Goal: Task Accomplishment & Management: Complete application form

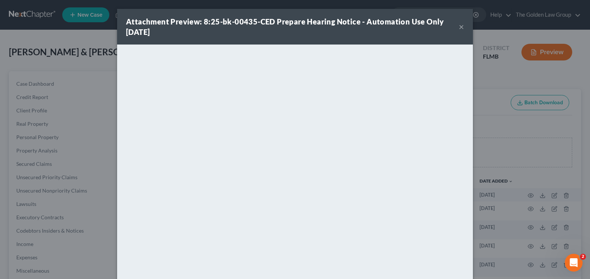
click at [459, 27] on button "×" at bounding box center [461, 26] width 5 height 9
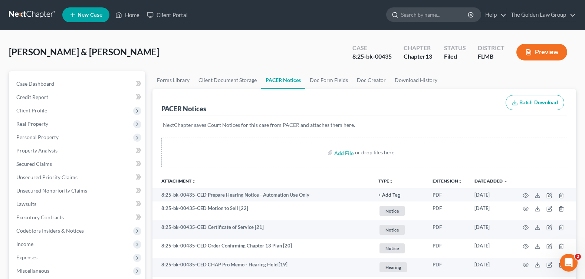
click at [415, 14] on input "search" at bounding box center [435, 15] width 68 height 14
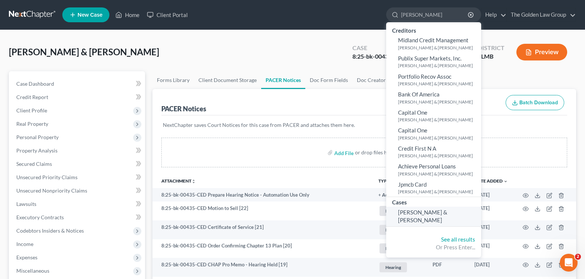
type input "[PERSON_NAME]"
click at [433, 212] on span "[PERSON_NAME] & [PERSON_NAME]" at bounding box center [422, 216] width 49 height 14
click at [407, 214] on span "[PERSON_NAME] & [PERSON_NAME]" at bounding box center [422, 216] width 49 height 14
click at [430, 212] on span "[PERSON_NAME] & [PERSON_NAME]" at bounding box center [422, 216] width 49 height 14
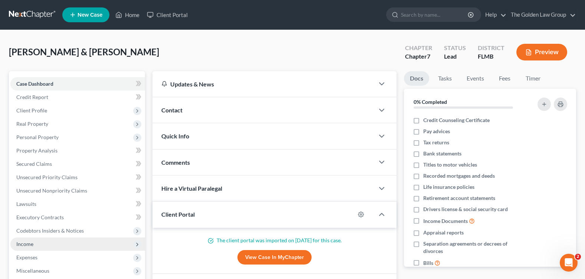
scroll to position [37, 0]
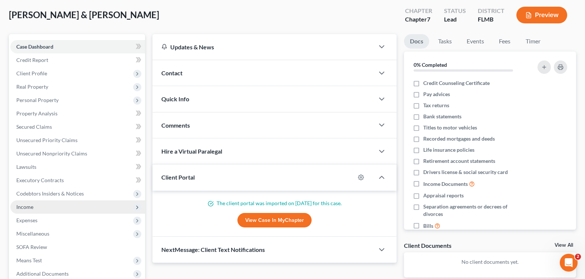
click at [51, 208] on span "Income" at bounding box center [77, 206] width 135 height 13
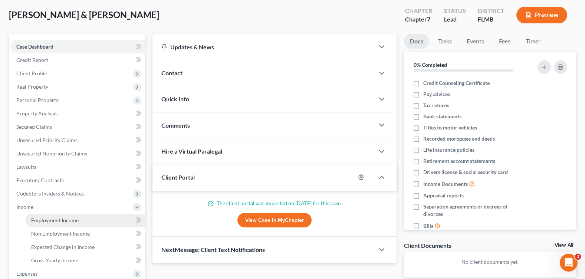
click at [109, 221] on link "Employment Income" at bounding box center [85, 219] width 120 height 13
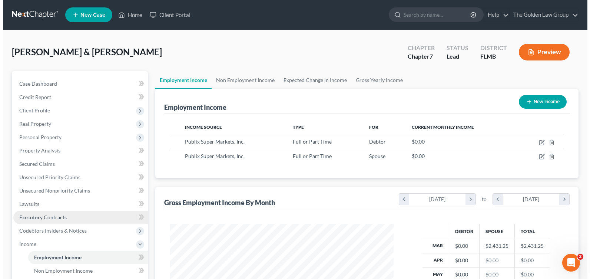
scroll to position [133, 238]
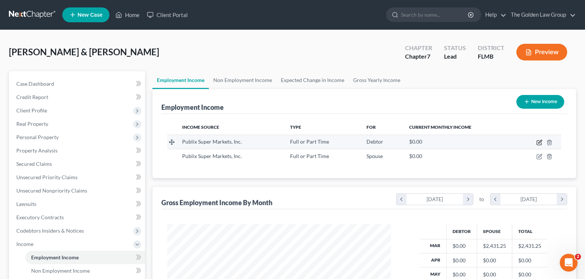
click at [540, 140] on icon "button" at bounding box center [539, 142] width 6 height 6
select select "0"
select select "9"
select select "3"
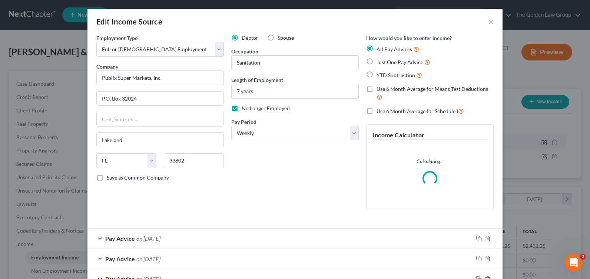
scroll to position [133, 241]
click at [251, 201] on div "Debtor Spouse Occupation Sanitation Length of Employment 7 years No Longer Empl…" at bounding box center [295, 125] width 135 height 182
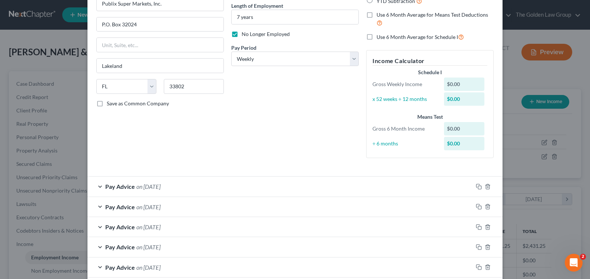
scroll to position [0, 0]
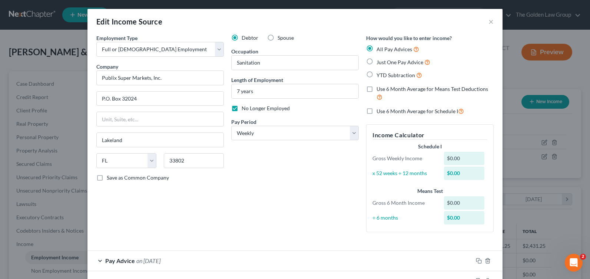
click at [296, 174] on div "Debtor Spouse Occupation Sanitation Length of Employment 7 years No Longer Empl…" at bounding box center [295, 136] width 135 height 204
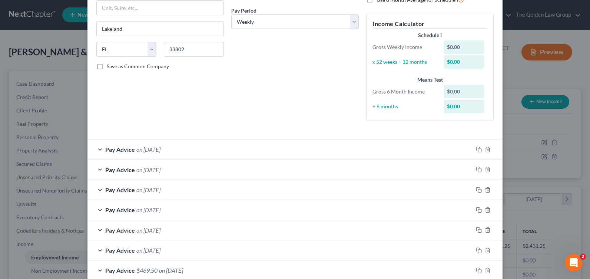
scroll to position [153, 0]
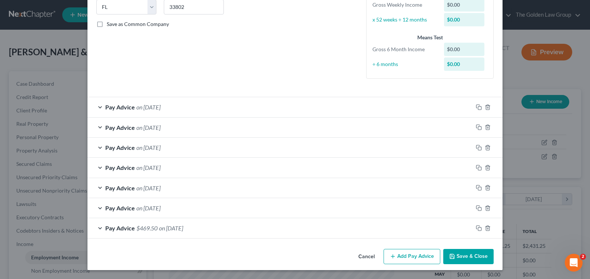
click at [98, 228] on div "Pay Advice $469.50 on [DATE]" at bounding box center [279, 228] width 385 height 20
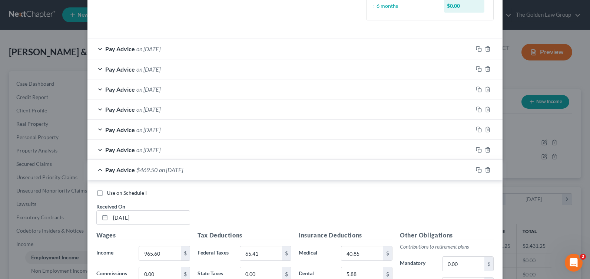
scroll to position [175, 0]
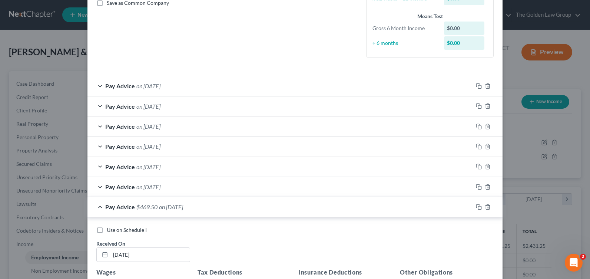
click at [96, 187] on div "Pay Advice on [DATE]" at bounding box center [279, 187] width 385 height 20
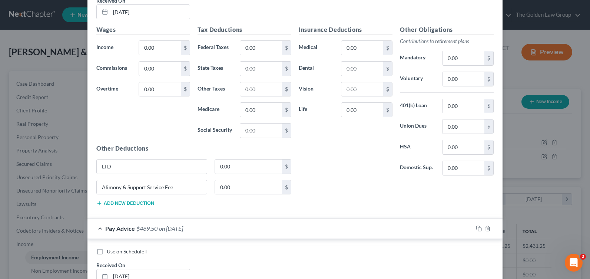
scroll to position [323, 0]
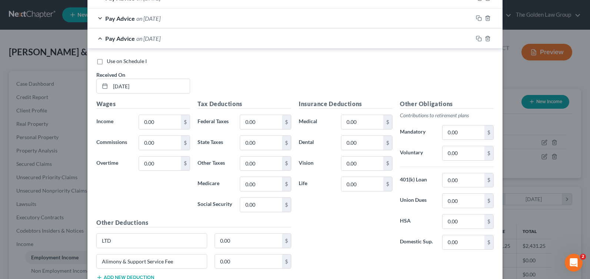
click at [102, 20] on div "Pay Advice on [DATE]" at bounding box center [279, 19] width 385 height 20
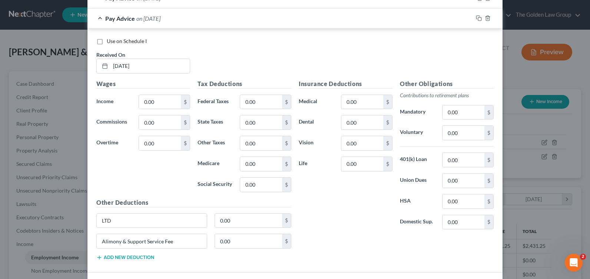
scroll to position [175, 0]
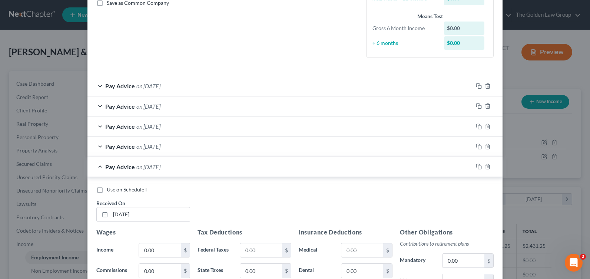
click at [98, 83] on div "Pay Advice on [DATE]" at bounding box center [279, 86] width 385 height 20
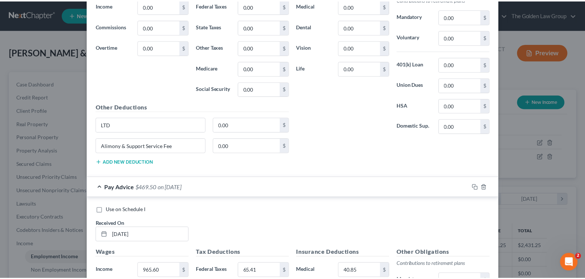
scroll to position [1129, 0]
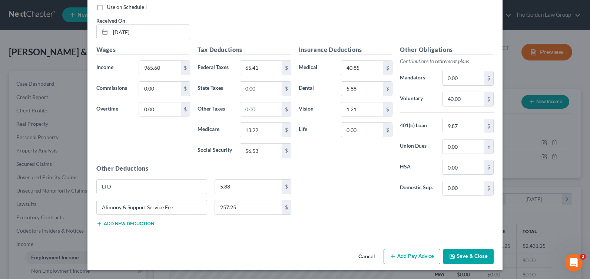
click at [369, 256] on button "Cancel" at bounding box center [366, 256] width 28 height 15
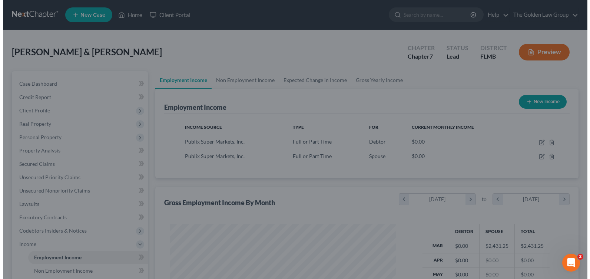
scroll to position [370524, 370418]
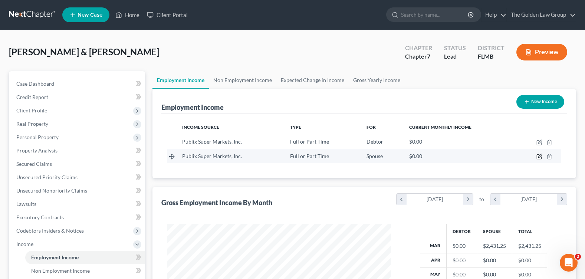
click at [540, 154] on icon "button" at bounding box center [539, 156] width 6 height 6
select select "0"
select select "9"
select select "3"
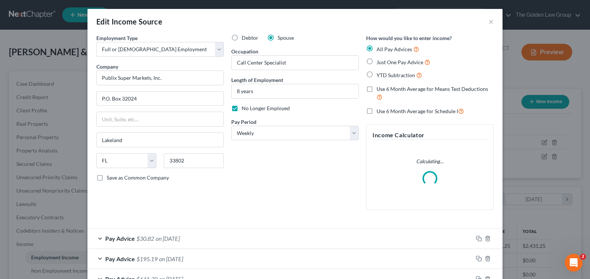
scroll to position [133, 241]
click at [280, 209] on div "Debtor Spouse Occupation Call Center Specialist Length of Employment 8 years No…" at bounding box center [295, 125] width 135 height 182
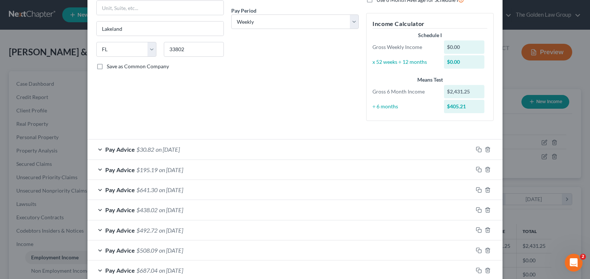
scroll to position [173, 0]
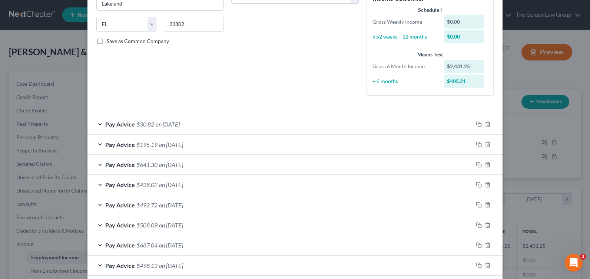
click at [236, 81] on div "Debtor Spouse Occupation Call Center Specialist Length of Employment 8 years No…" at bounding box center [295, 0] width 135 height 204
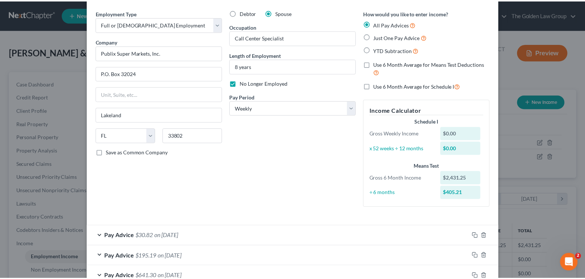
scroll to position [173, 0]
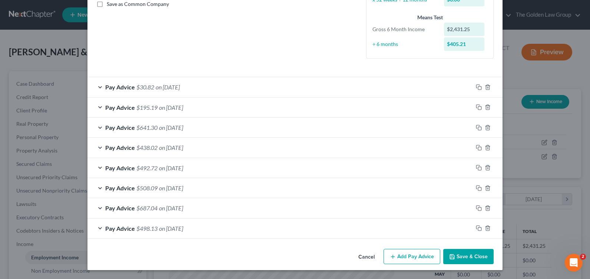
click at [470, 245] on div "Employment Type * Select Full or [DEMOGRAPHIC_DATA] Employment Self Employment …" at bounding box center [294, 53] width 415 height 385
click at [469, 249] on button "Save & Close" at bounding box center [468, 257] width 50 height 16
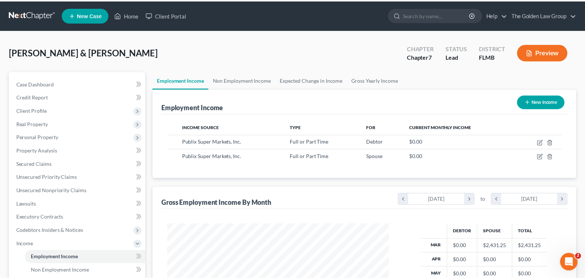
scroll to position [370524, 370418]
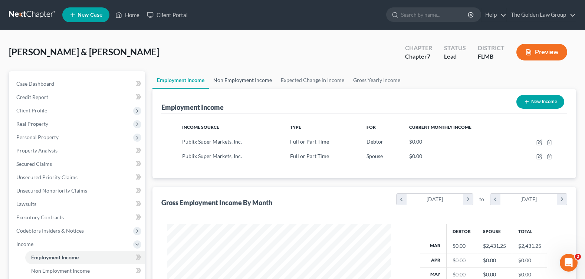
click at [236, 76] on link "Non Employment Income" at bounding box center [242, 80] width 67 height 18
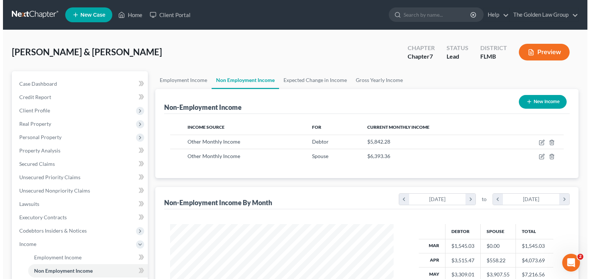
scroll to position [133, 238]
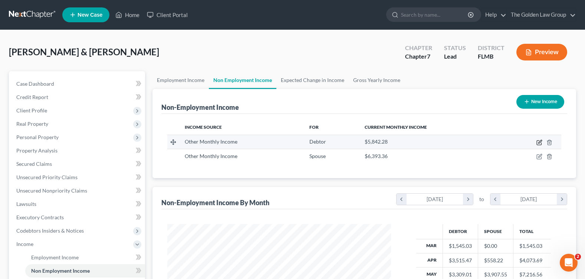
click at [538, 143] on icon "button" at bounding box center [539, 142] width 6 height 6
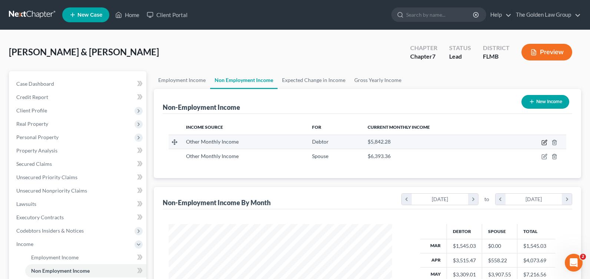
select select "13"
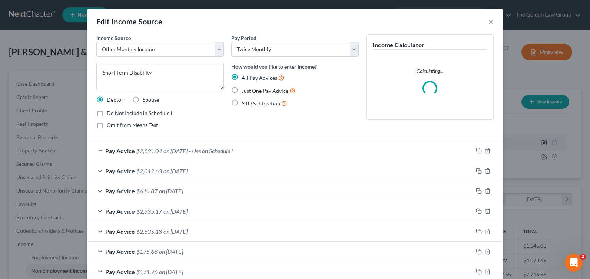
scroll to position [133, 241]
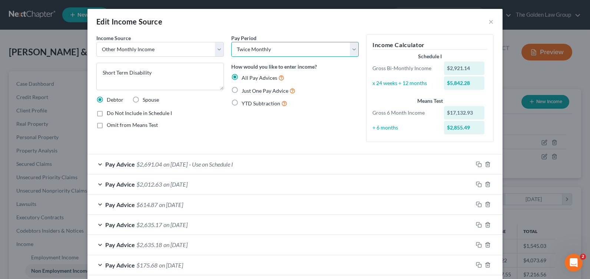
click at [257, 47] on select "Select Monthly Twice Monthly Every Other Week Weekly" at bounding box center [295, 49] width 128 height 15
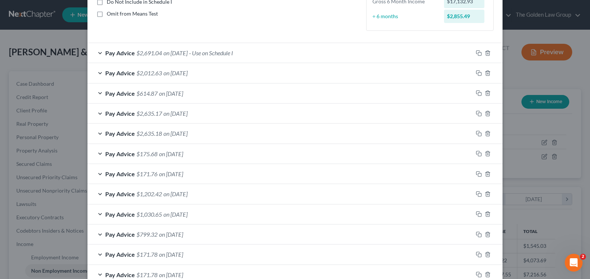
scroll to position [0, 0]
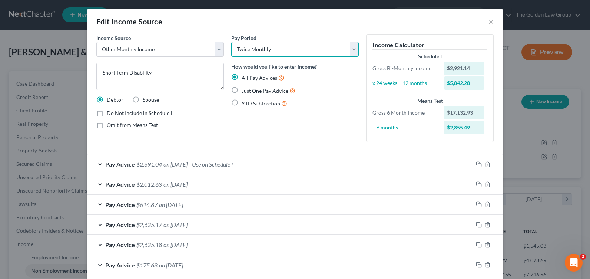
click at [350, 47] on select "Select Monthly Twice Monthly Every Other Week Weekly" at bounding box center [295, 49] width 128 height 15
click at [265, 130] on div "Pay Period Select Monthly Twice Monthly Every Other Week Weekly How would you l…" at bounding box center [295, 91] width 135 height 114
click at [349, 47] on select "Select Monthly Twice Monthly Every Other Week Weekly" at bounding box center [295, 49] width 128 height 15
select select "3"
click at [231, 42] on select "Select Monthly Twice Monthly Every Other Week Weekly" at bounding box center [295, 49] width 128 height 15
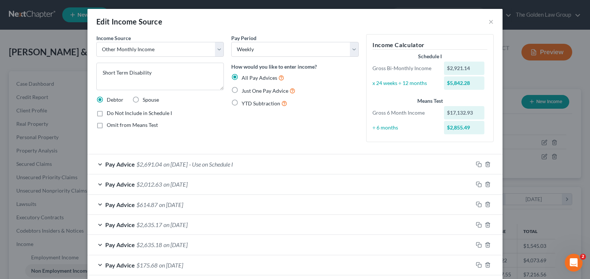
click at [312, 112] on div "Pay Period Select Monthly Twice Monthly Every Other Week Weekly How would you l…" at bounding box center [295, 91] width 135 height 114
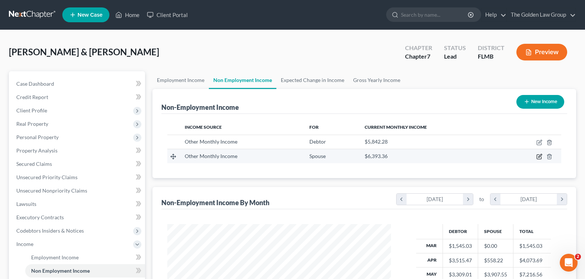
click at [537, 155] on icon "button" at bounding box center [538, 157] width 4 height 4
select select "13"
select select "1"
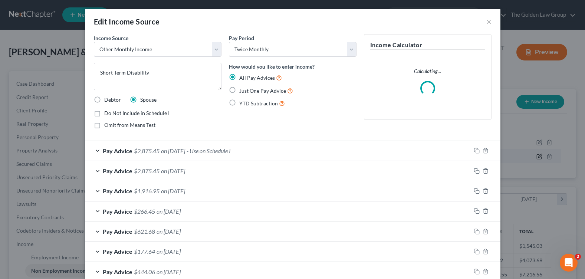
scroll to position [133, 241]
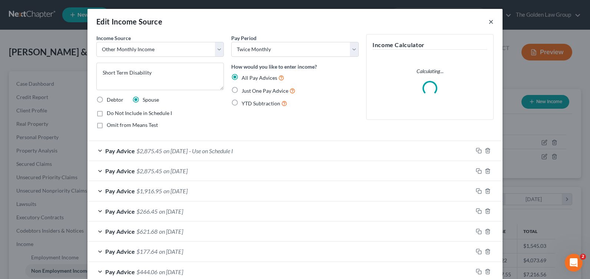
click at [489, 23] on button "×" at bounding box center [491, 21] width 5 height 9
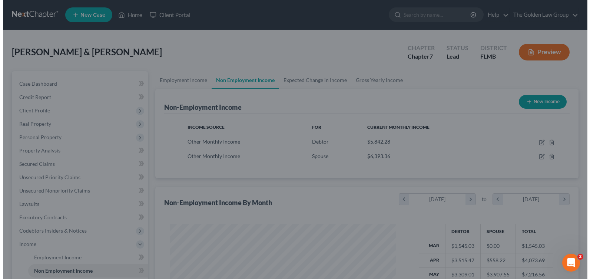
scroll to position [370524, 370418]
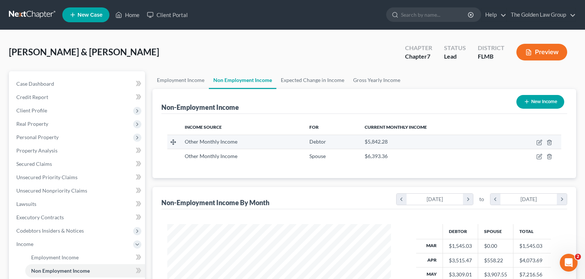
click at [539, 139] on td at bounding box center [530, 142] width 59 height 14
click at [539, 139] on icon "button" at bounding box center [539, 142] width 6 height 6
select select "13"
select select "1"
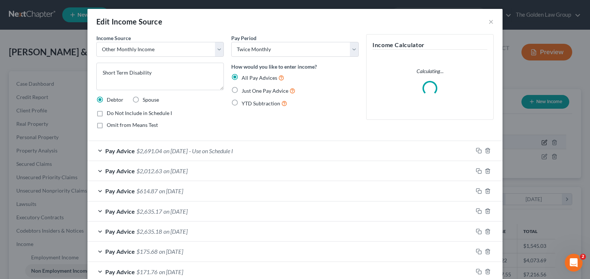
scroll to position [133, 241]
click at [306, 115] on div "Pay Period Select Monthly Twice Monthly Every Other Week Weekly How would you l…" at bounding box center [295, 84] width 135 height 100
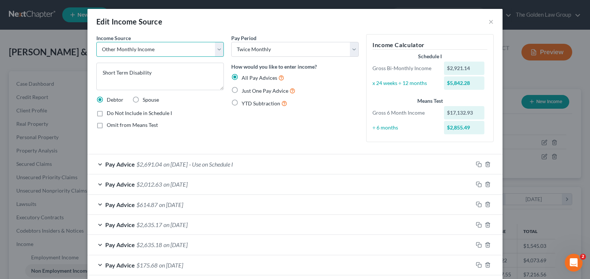
click at [216, 54] on select "Select Unemployment Disability (from employer) Pension Retirement Social Securi…" at bounding box center [160, 49] width 128 height 15
select select "1"
click at [96, 42] on select "Select Unemployment Disability (from employer) Pension Retirement Social Securi…" at bounding box center [160, 49] width 128 height 15
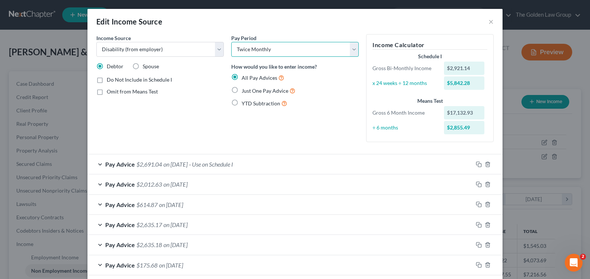
click at [351, 54] on select "Select Monthly Twice Monthly Every Other Week Weekly" at bounding box center [295, 49] width 128 height 15
select select "3"
click at [231, 42] on select "Select Monthly Twice Monthly Every Other Week Weekly" at bounding box center [295, 49] width 128 height 15
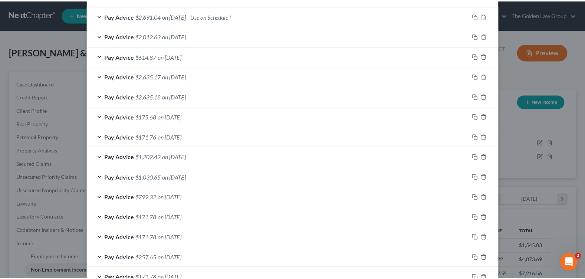
scroll to position [218, 0]
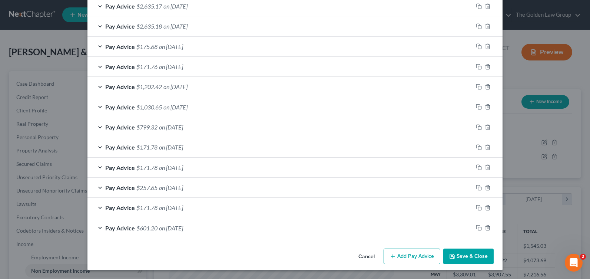
click at [467, 259] on button "Save & Close" at bounding box center [468, 256] width 50 height 16
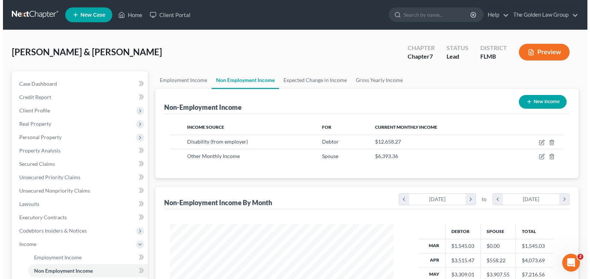
scroll to position [370524, 370418]
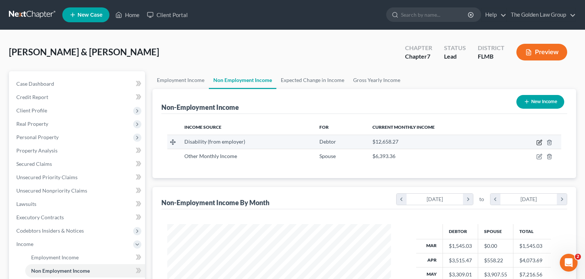
click at [537, 143] on icon "button" at bounding box center [539, 142] width 6 height 6
select select "1"
select select "3"
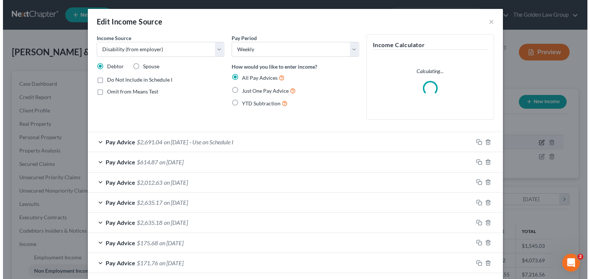
scroll to position [133, 241]
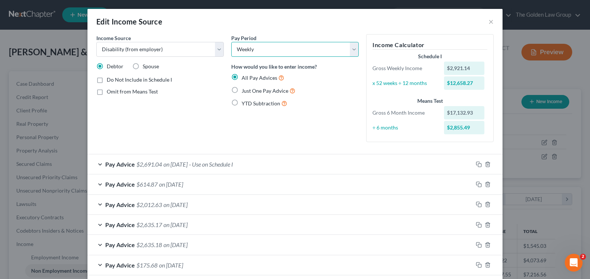
click at [350, 49] on select "Select Monthly Twice Monthly Every Other Week Weekly" at bounding box center [295, 49] width 128 height 15
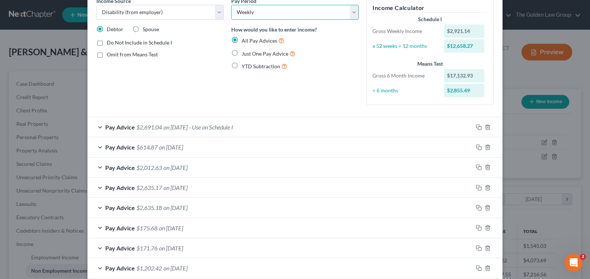
scroll to position [74, 0]
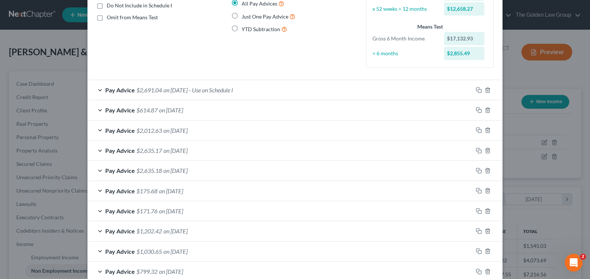
click at [97, 130] on div "Pay Advice $2,012.63 on 07/21/2025" at bounding box center [279, 130] width 385 height 20
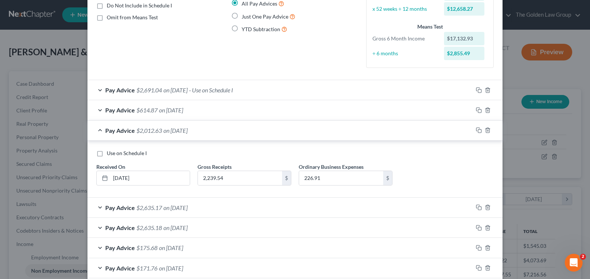
click at [96, 111] on div "Pay Advice $614.87 on 07/21/2025" at bounding box center [279, 110] width 385 height 20
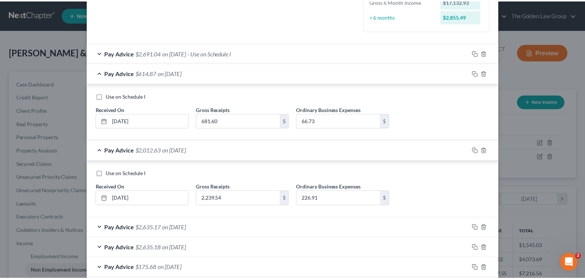
scroll to position [0, 0]
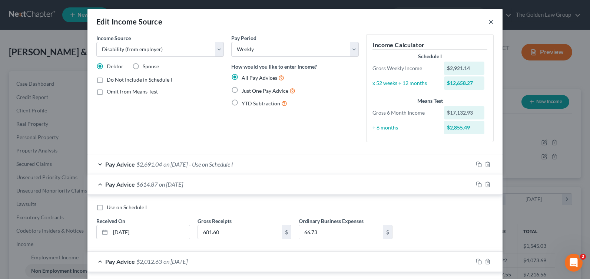
click at [490, 21] on button "×" at bounding box center [491, 21] width 5 height 9
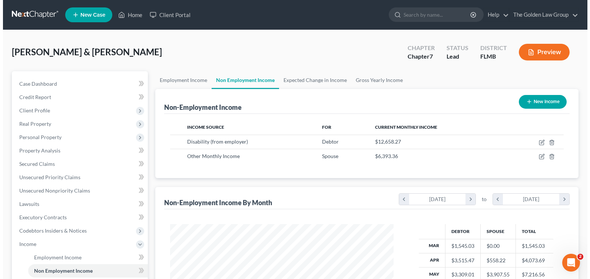
scroll to position [370524, 370418]
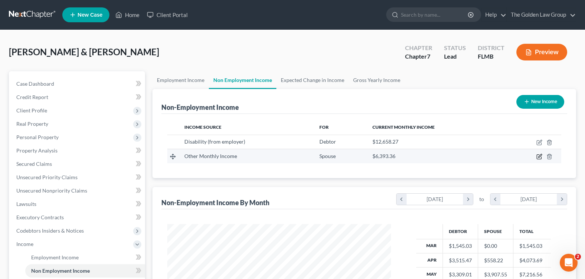
click at [539, 156] on icon "button" at bounding box center [539, 155] width 3 height 3
select select "13"
select select "1"
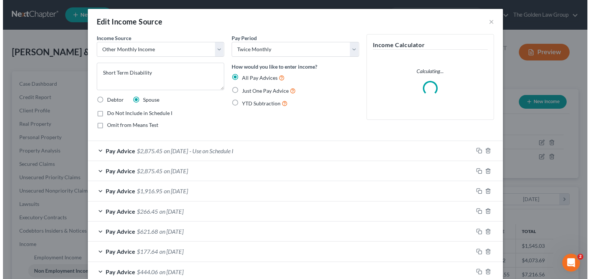
scroll to position [133, 241]
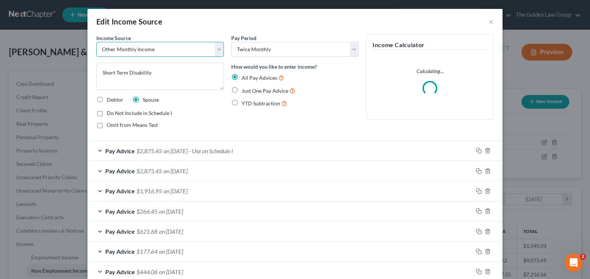
click at [213, 50] on select "Select Unemployment Disability (from employer) Pension Retirement Social Securi…" at bounding box center [160, 49] width 128 height 15
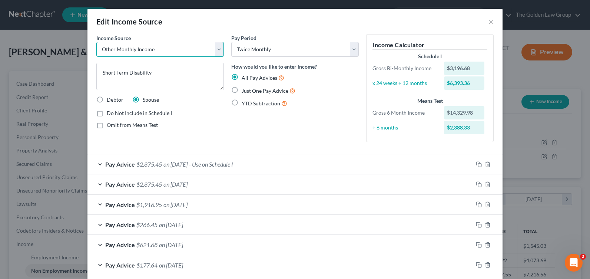
select select "1"
click at [96, 42] on select "Select Unemployment Disability (from employer) Pension Retirement Social Securi…" at bounding box center [160, 49] width 128 height 15
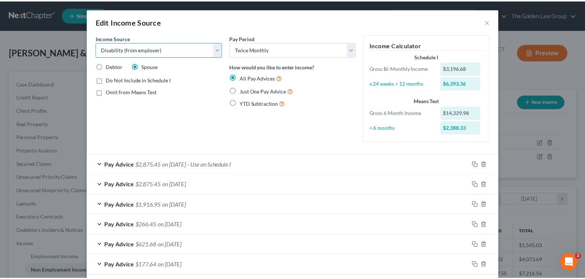
scroll to position [158, 0]
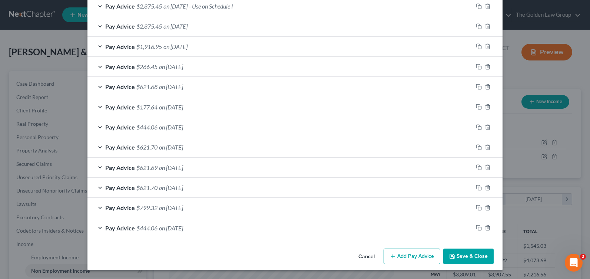
click at [468, 258] on button "Save & Close" at bounding box center [468, 256] width 50 height 16
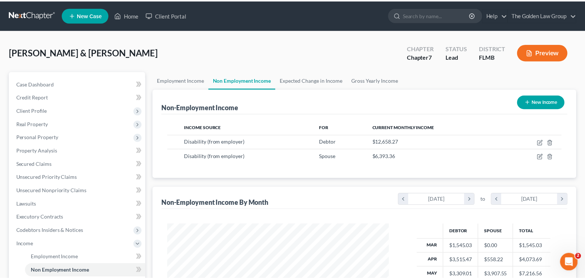
scroll to position [370524, 370418]
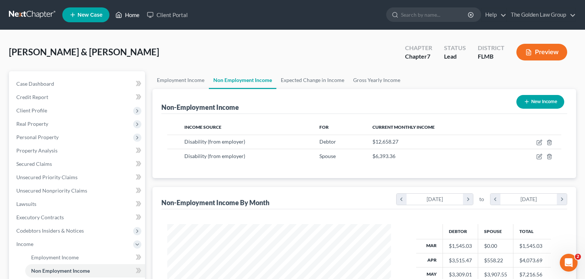
click at [130, 14] on link "Home" at bounding box center [128, 14] width 32 height 13
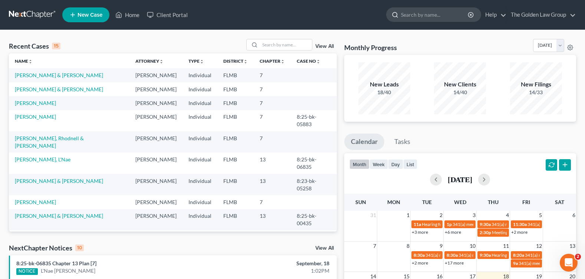
click at [416, 17] on input "search" at bounding box center [435, 15] width 68 height 14
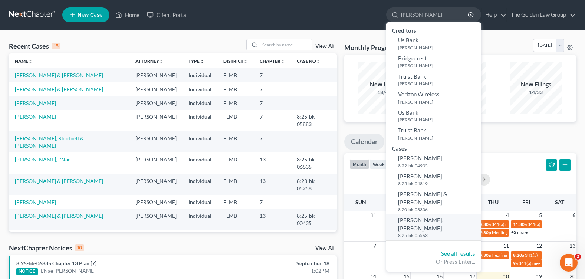
type input "rafael"
click at [444, 215] on link "Fernandez Almont, Rafael 8:25-bk-05563" at bounding box center [433, 227] width 95 height 26
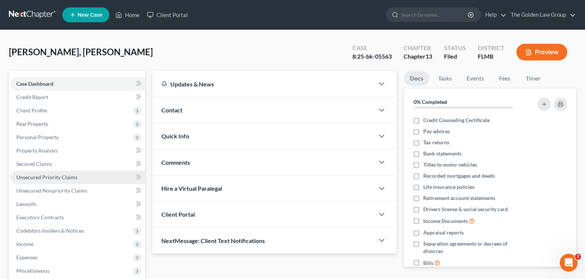
scroll to position [129, 0]
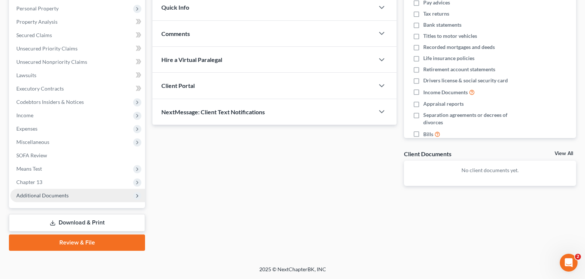
click at [52, 196] on span "Additional Documents" at bounding box center [42, 195] width 52 height 6
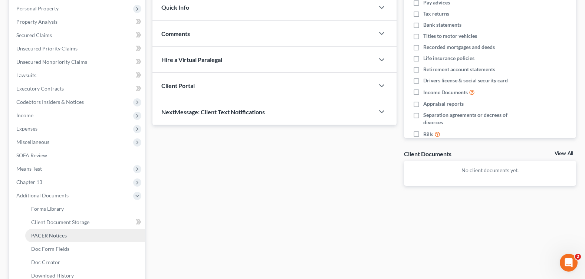
click at [56, 235] on span "PACER Notices" at bounding box center [49, 235] width 36 height 6
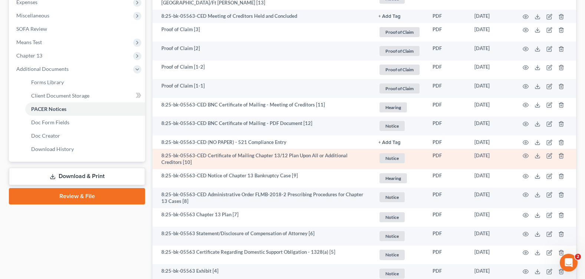
scroll to position [218, 0]
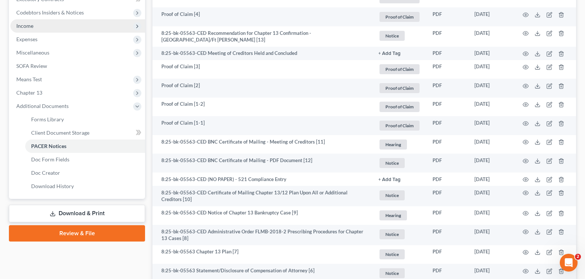
click at [49, 29] on span "Income" at bounding box center [77, 25] width 135 height 13
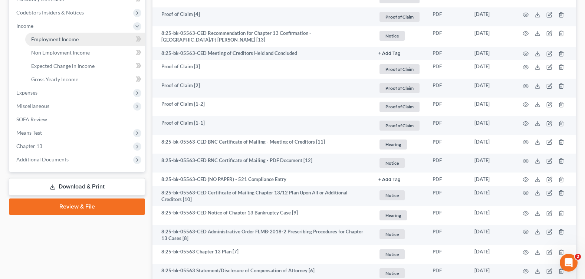
click at [56, 41] on span "Employment Income" at bounding box center [54, 39] width 47 height 6
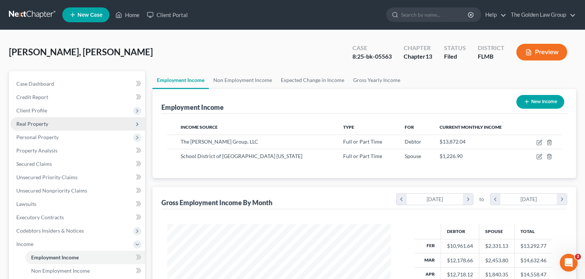
drag, startPoint x: 50, startPoint y: 127, endPoint x: 34, endPoint y: 122, distance: 15.9
click at [46, 128] on span "Real Property" at bounding box center [77, 123] width 135 height 13
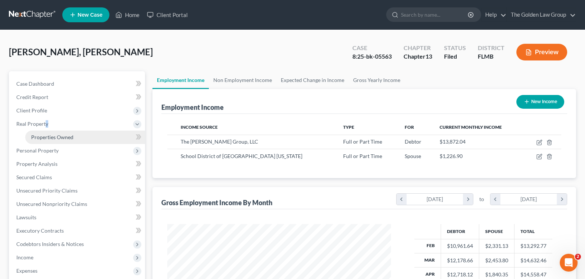
click at [83, 138] on link "Properties Owned" at bounding box center [85, 136] width 120 height 13
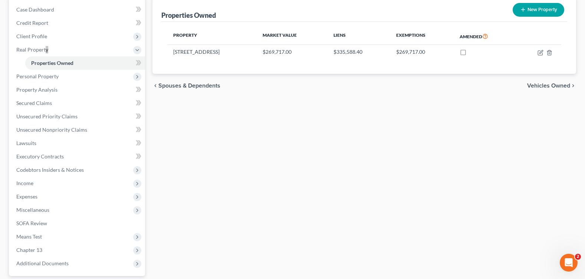
scroll to position [111, 0]
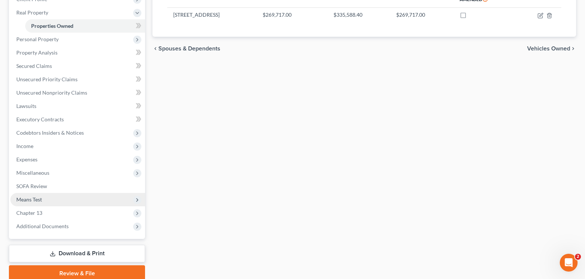
click at [45, 197] on span "Means Test" at bounding box center [77, 199] width 135 height 13
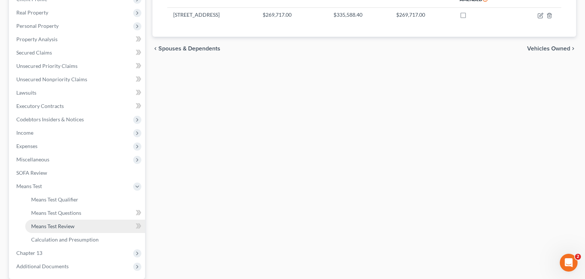
click at [68, 228] on span "Means Test Review" at bounding box center [52, 226] width 43 height 6
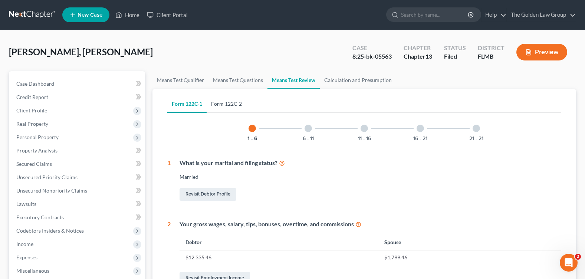
click at [226, 103] on link "Form 122C-2" at bounding box center [226, 104] width 40 height 18
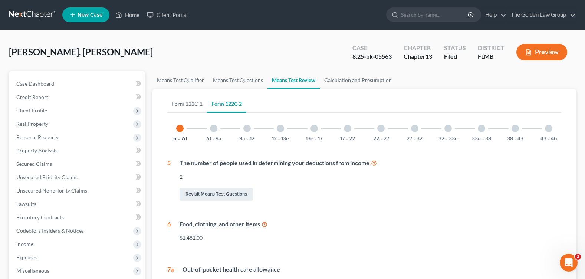
click at [347, 128] on div at bounding box center [347, 128] width 7 height 7
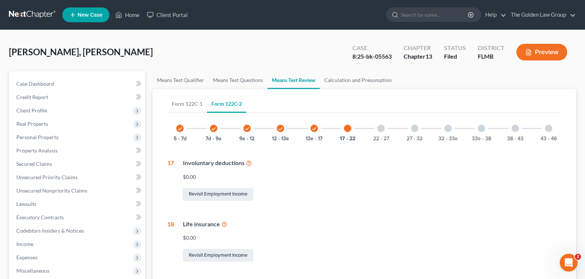
click at [377, 127] on div "22 - 27" at bounding box center [380, 128] width 25 height 25
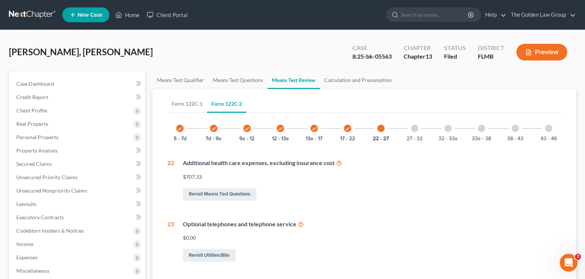
click at [417, 127] on div at bounding box center [414, 128] width 7 height 7
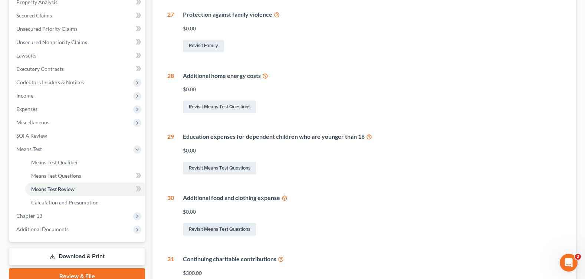
scroll to position [37, 0]
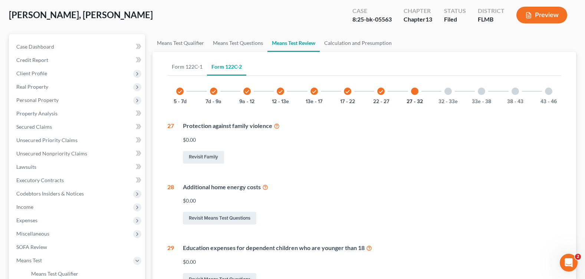
click at [484, 90] on div at bounding box center [480, 90] width 7 height 7
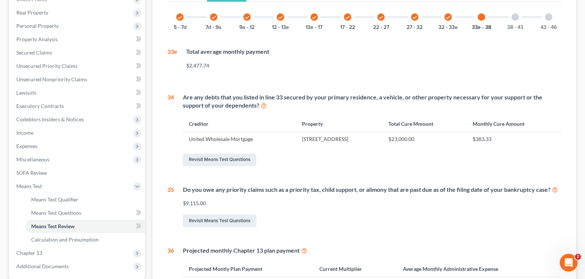
scroll to position [148, 0]
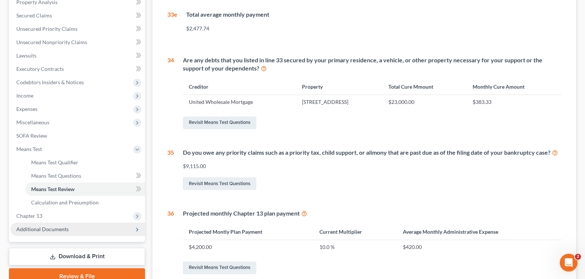
click at [71, 228] on span "Additional Documents" at bounding box center [77, 228] width 135 height 13
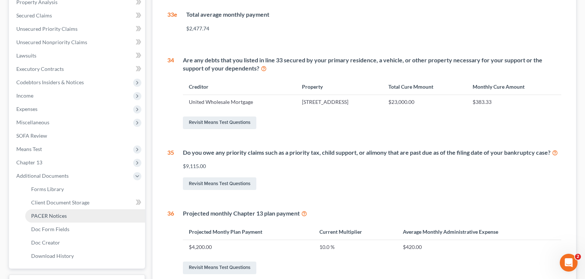
click at [62, 217] on span "PACER Notices" at bounding box center [49, 215] width 36 height 6
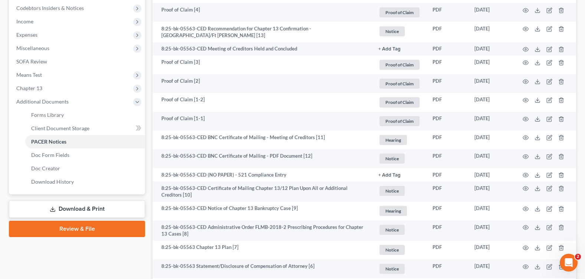
scroll to position [366, 0]
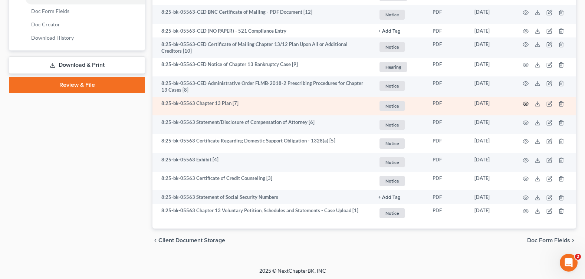
click at [526, 102] on icon "button" at bounding box center [525, 104] width 6 height 6
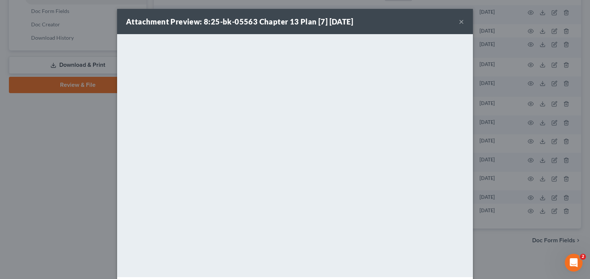
click at [459, 21] on button "×" at bounding box center [461, 21] width 5 height 9
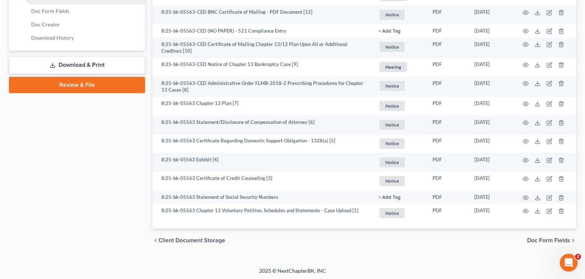
scroll to position [218, 0]
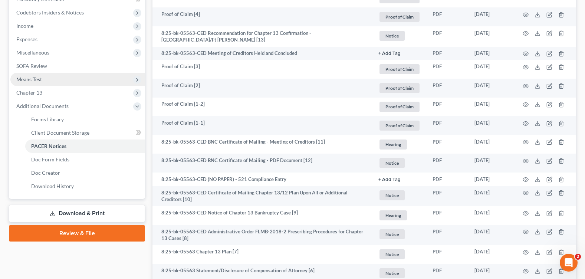
click at [46, 81] on span "Means Test" at bounding box center [77, 79] width 135 height 13
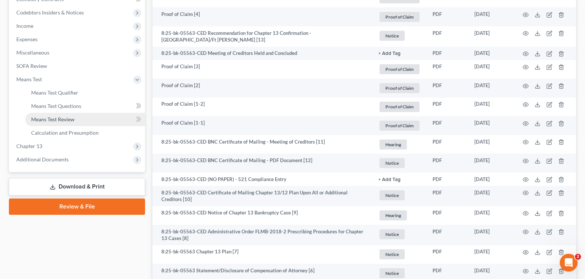
click at [69, 119] on span "Means Test Review" at bounding box center [52, 119] width 43 height 6
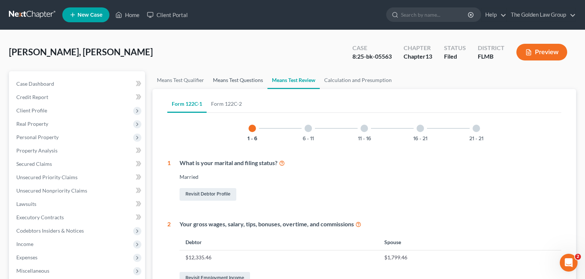
click at [249, 79] on link "Means Test Questions" at bounding box center [237, 80] width 59 height 18
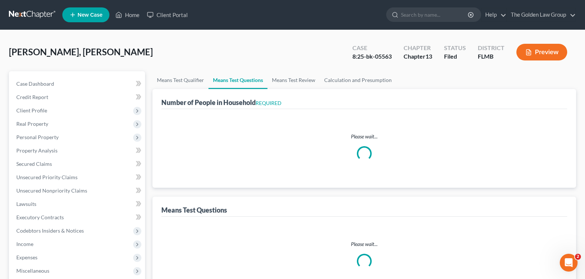
select select "0"
select select "60"
select select "2"
select select "1"
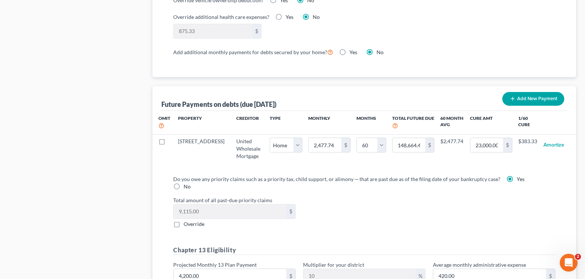
scroll to position [774, 0]
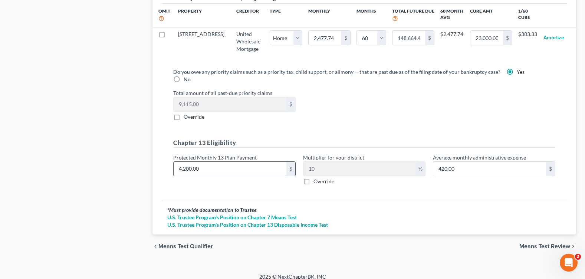
click at [203, 162] on input "4,200.00" at bounding box center [229, 169] width 113 height 14
type input "3"
type input "0.30"
type input "36"
type input "3.60"
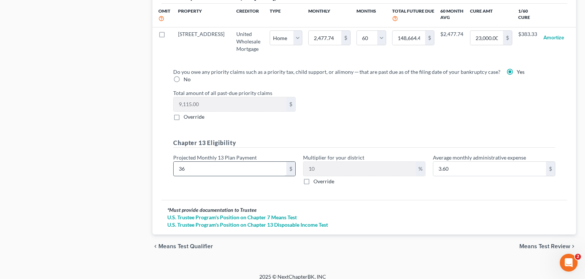
type input "369"
type input "36.90"
type input "3699"
type input "369.90"
type input "3,699"
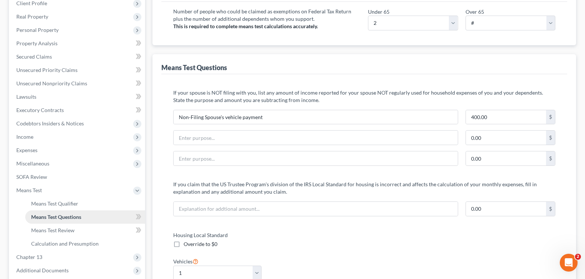
scroll to position [218, 0]
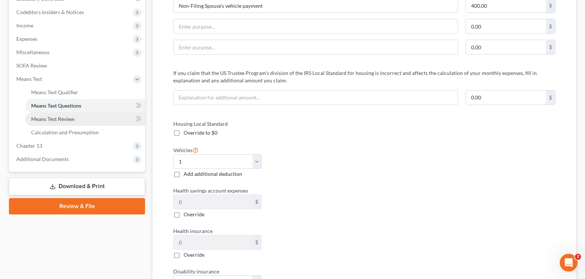
click at [65, 120] on span "Means Test Review" at bounding box center [52, 119] width 43 height 6
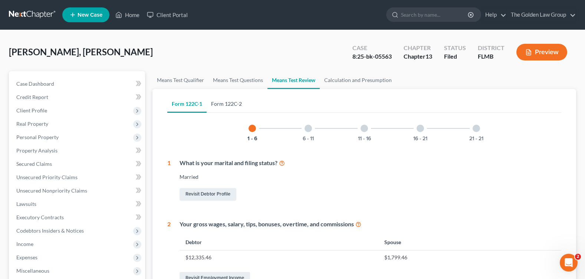
click at [237, 110] on link "Form 122C-2" at bounding box center [226, 104] width 40 height 18
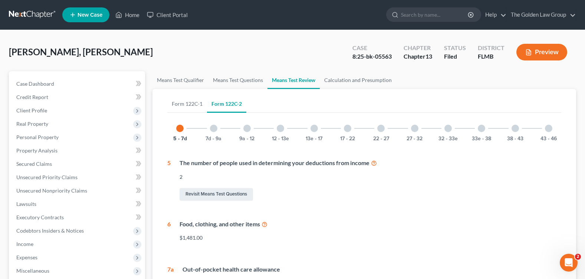
click at [235, 107] on link "Form 122C-2" at bounding box center [226, 104] width 39 height 18
click at [547, 128] on div at bounding box center [547, 128] width 7 height 7
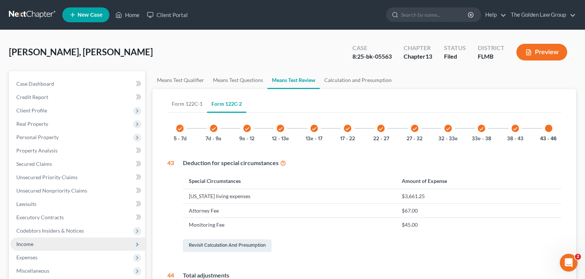
scroll to position [74, 0]
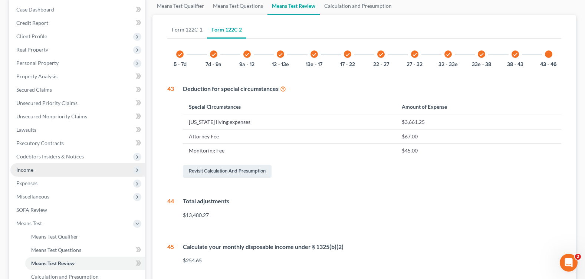
click at [26, 169] on span "Income" at bounding box center [24, 169] width 17 height 6
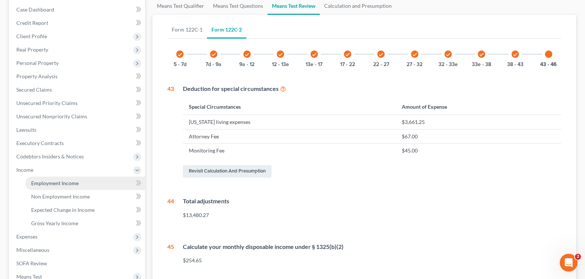
click at [94, 183] on link "Employment Income" at bounding box center [85, 182] width 120 height 13
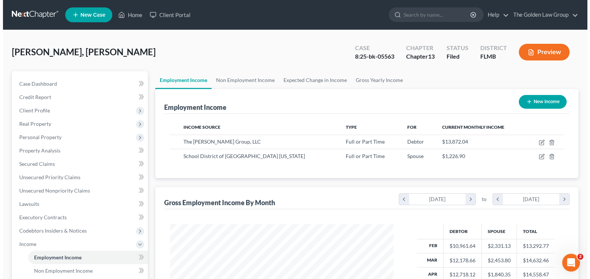
scroll to position [133, 238]
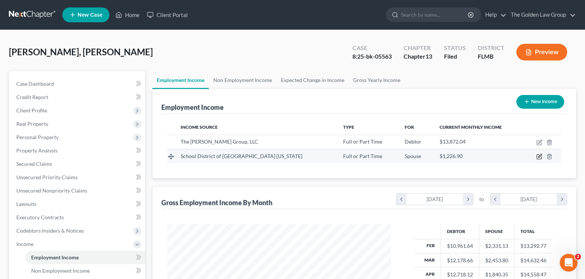
click at [537, 155] on icon "button" at bounding box center [539, 156] width 6 height 6
select select "0"
select select "1"
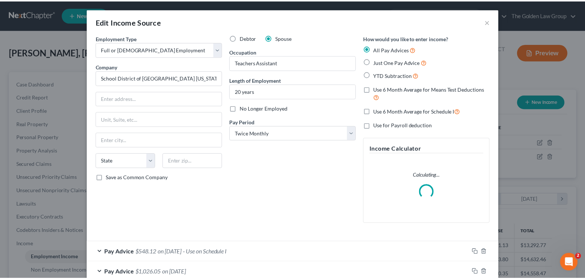
scroll to position [133, 241]
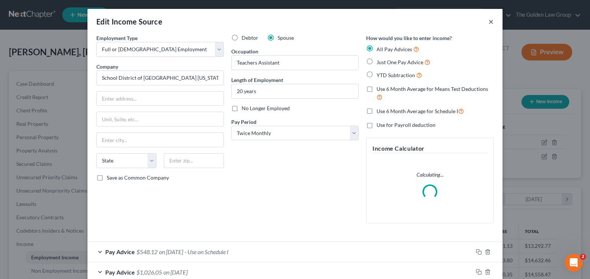
click at [489, 21] on button "×" at bounding box center [491, 21] width 5 height 9
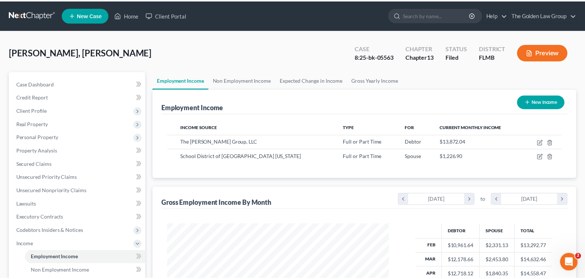
scroll to position [370524, 370418]
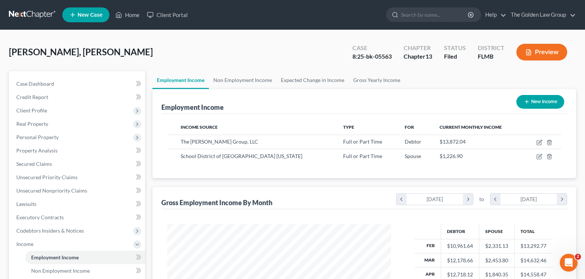
click at [296, 42] on div "Fernandez Almont, Rafael Upgraded Case 8:25-bk-05563 Chapter Chapter 13 Status …" at bounding box center [292, 55] width 567 height 32
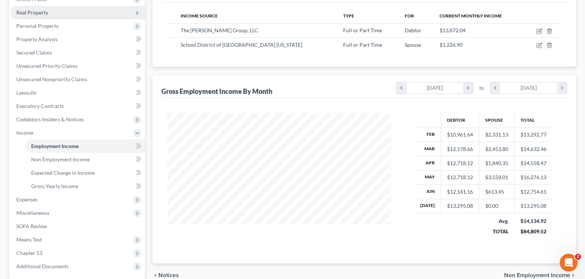
scroll to position [74, 0]
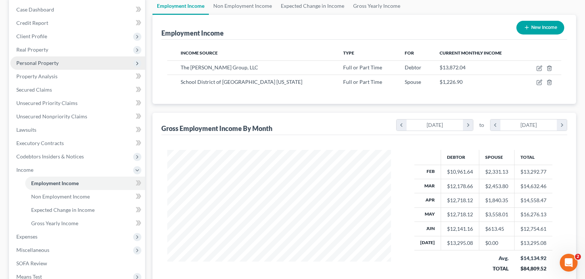
click at [65, 63] on span "Personal Property" at bounding box center [77, 62] width 135 height 13
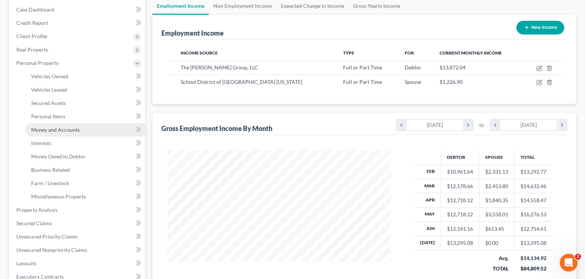
click at [78, 127] on span "Money and Accounts" at bounding box center [55, 129] width 49 height 6
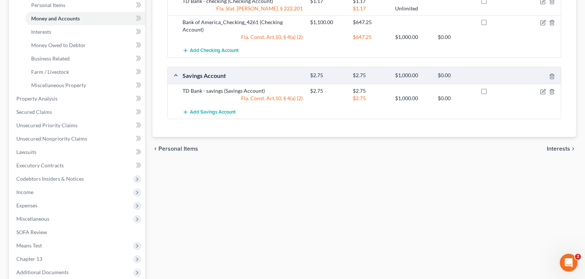
scroll to position [262, 0]
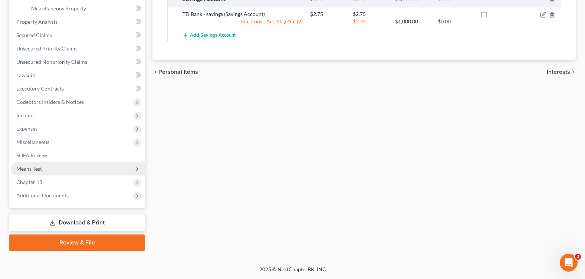
click at [33, 164] on span "Means Test" at bounding box center [77, 168] width 135 height 13
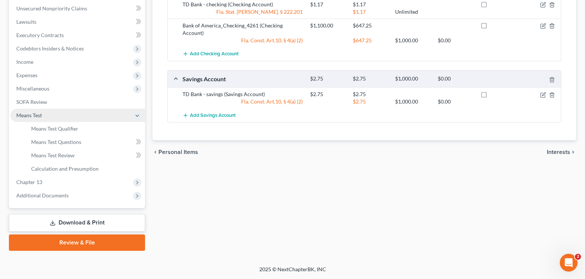
scroll to position [182, 0]
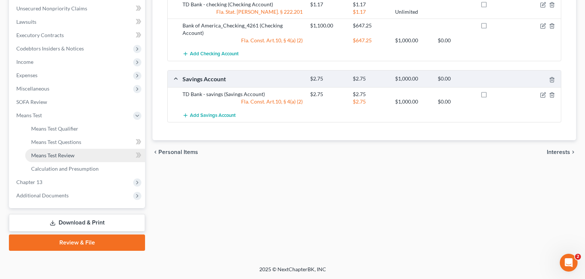
click at [73, 152] on span "Means Test Review" at bounding box center [52, 155] width 43 height 6
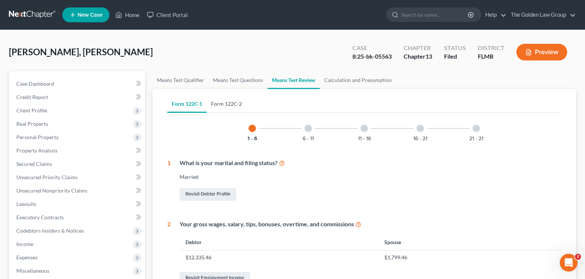
click at [240, 107] on link "Form 122C-2" at bounding box center [226, 104] width 40 height 18
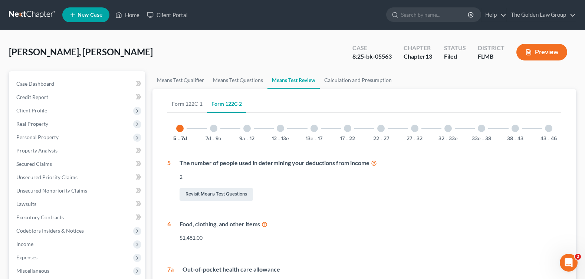
click at [382, 129] on div at bounding box center [380, 128] width 7 height 7
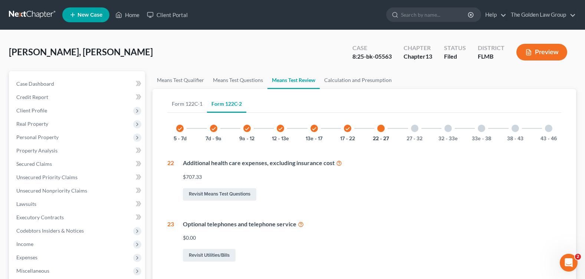
click at [387, 208] on div "check 5 - 7d check 7d - 9a check 9a - 12 check 12 - 13e check 13e - 17 check 17…" at bounding box center [364, 285] width 394 height 338
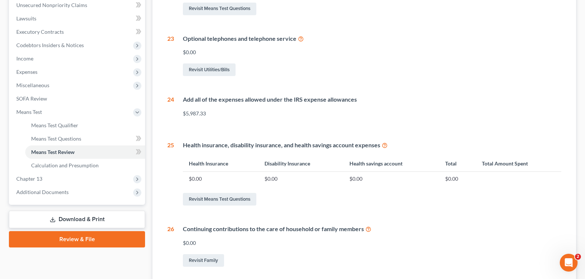
scroll to position [111, 0]
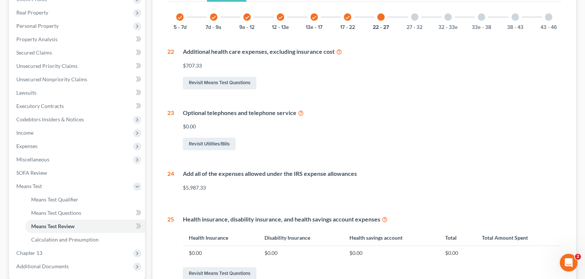
click at [410, 17] on div "27 - 32" at bounding box center [414, 16] width 25 height 25
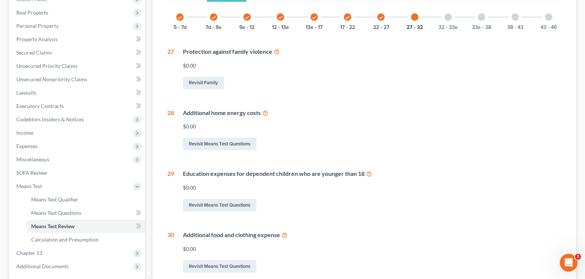
click at [418, 238] on div "Additional food and clothing expense" at bounding box center [372, 235] width 378 height 9
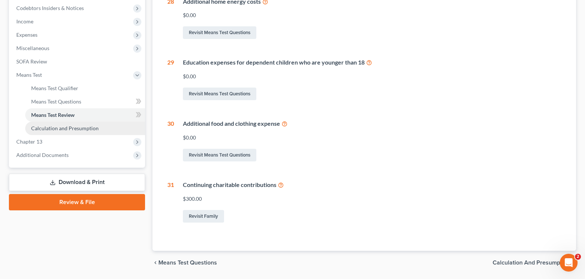
click at [69, 129] on span "Calculation and Presumption" at bounding box center [64, 128] width 67 height 6
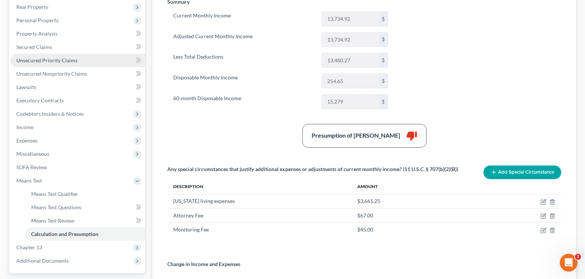
scroll to position [80, 0]
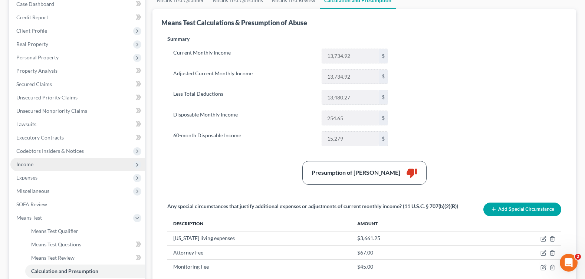
click at [62, 163] on span "Income" at bounding box center [77, 164] width 135 height 13
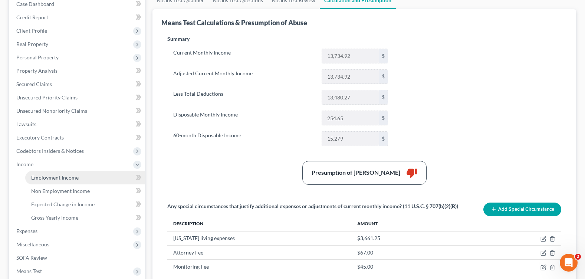
click at [63, 176] on span "Employment Income" at bounding box center [54, 177] width 47 height 6
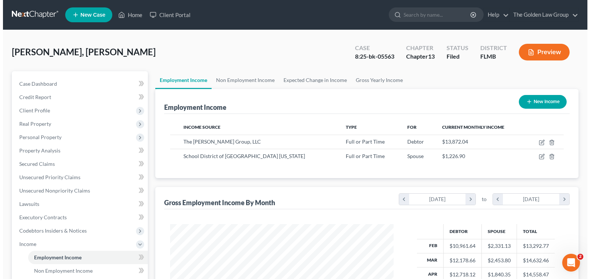
scroll to position [133, 238]
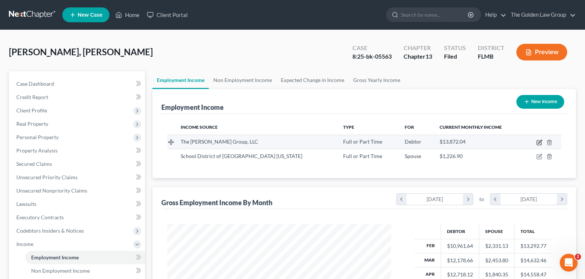
click at [537, 145] on icon "button" at bounding box center [538, 142] width 4 height 4
select select "0"
select select "33"
select select "1"
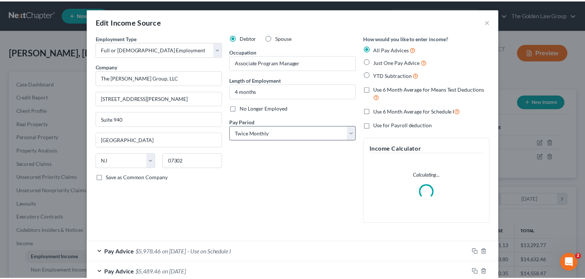
scroll to position [133, 241]
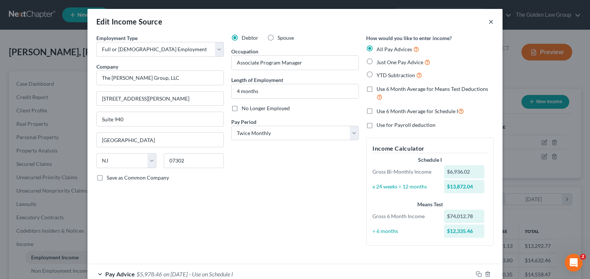
click at [489, 23] on button "×" at bounding box center [491, 21] width 5 height 9
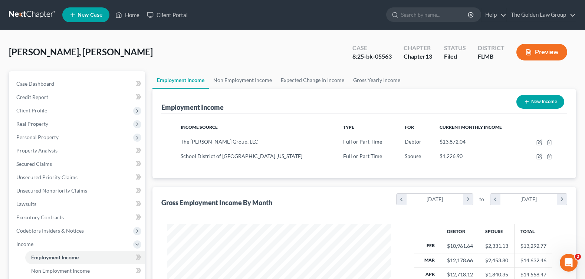
scroll to position [370524, 370418]
click at [126, 13] on link "Home" at bounding box center [128, 14] width 32 height 13
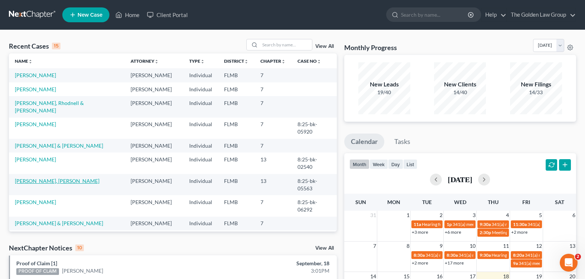
click at [41, 178] on link "Fernandez Almont, Rafael" at bounding box center [57, 181] width 85 height 6
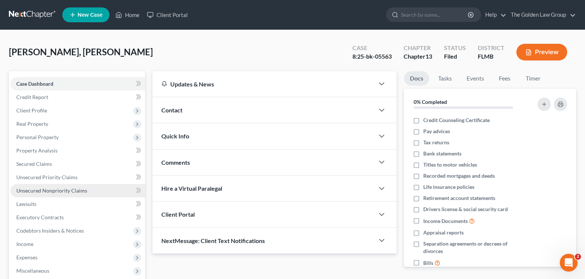
click at [63, 194] on link "Unsecured Nonpriority Claims" at bounding box center [77, 190] width 135 height 13
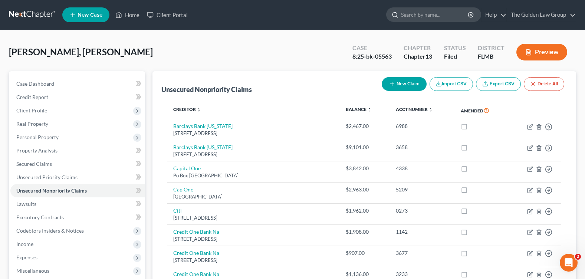
click at [413, 13] on input "search" at bounding box center [435, 15] width 68 height 14
click at [403, 83] on button "New Claim" at bounding box center [403, 84] width 45 height 14
select select "0"
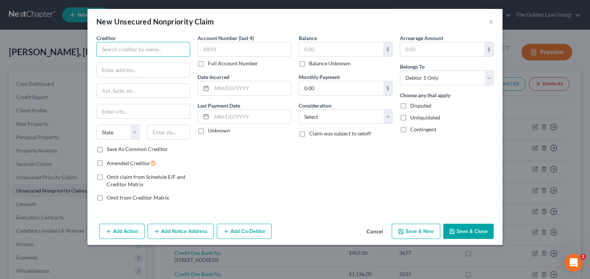
click at [119, 44] on input "text" at bounding box center [143, 49] width 94 height 15
type input "s"
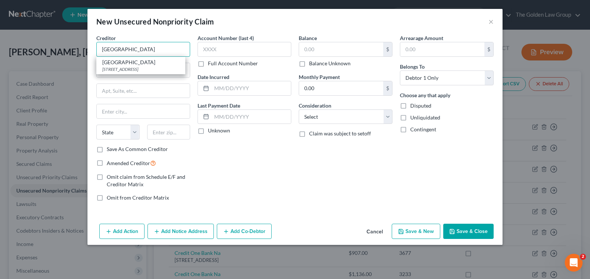
type input "south bay hospital"
click at [491, 23] on button "×" at bounding box center [491, 21] width 5 height 9
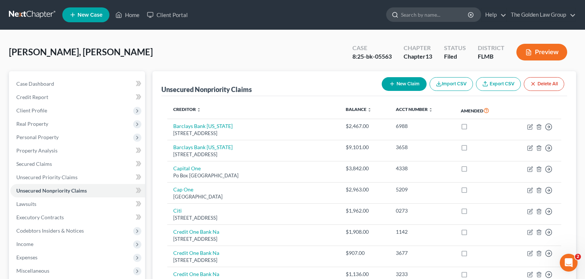
click at [413, 14] on input "search" at bounding box center [435, 15] width 68 height 14
